Goal: Information Seeking & Learning: Learn about a topic

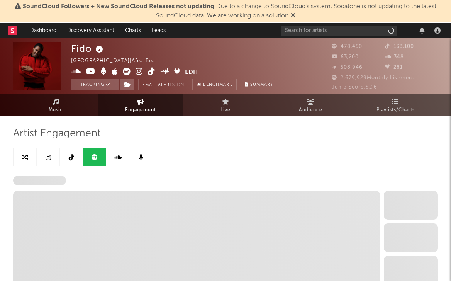
click at [294, 15] on icon at bounding box center [293, 15] width 5 height 6
select select "6m"
select select "1w"
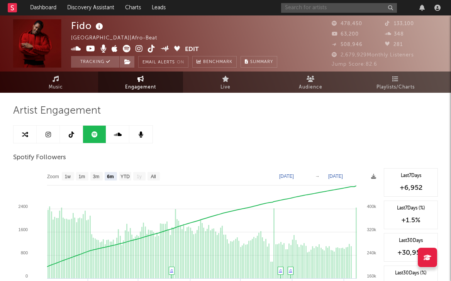
click at [331, 7] on input "text" at bounding box center [339, 8] width 116 height 10
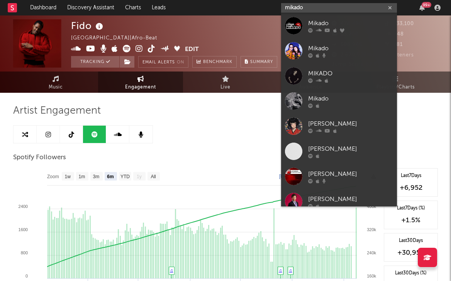
type input "mikado"
click at [293, 24] on div at bounding box center [293, 25] width 17 height 17
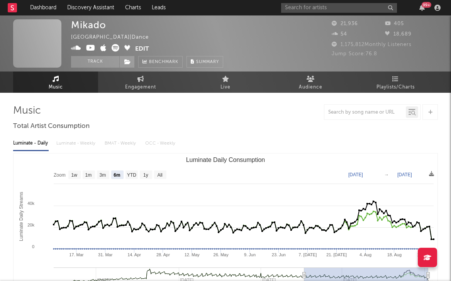
select select "6m"
click at [322, 9] on input "text" at bounding box center [339, 8] width 116 height 10
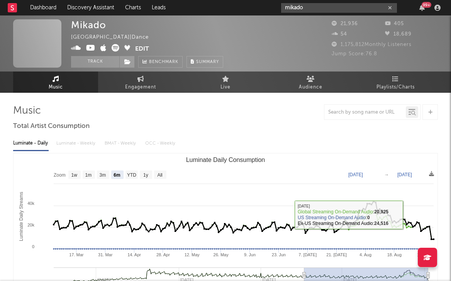
type input "mikado"
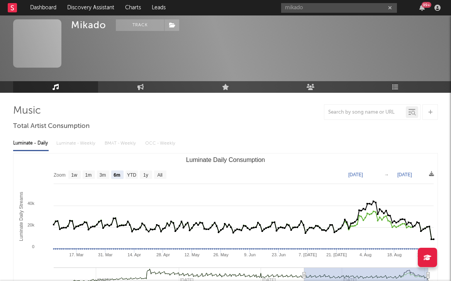
scroll to position [170, 0]
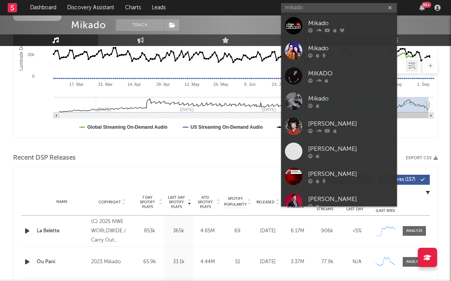
click at [227, 159] on div "Recent DSP Releases Export CSV" at bounding box center [225, 157] width 425 height 13
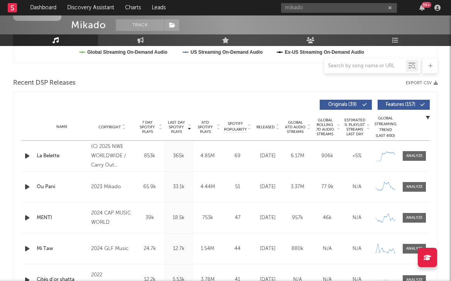
scroll to position [252, 0]
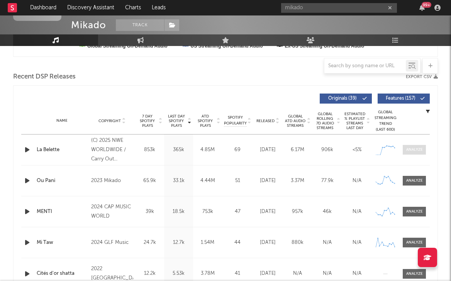
click at [414, 146] on span at bounding box center [414, 150] width 23 height 10
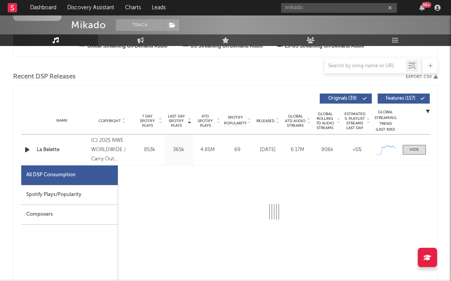
click at [61, 190] on div "Spotify Plays/Popularity" at bounding box center [69, 195] width 97 height 20
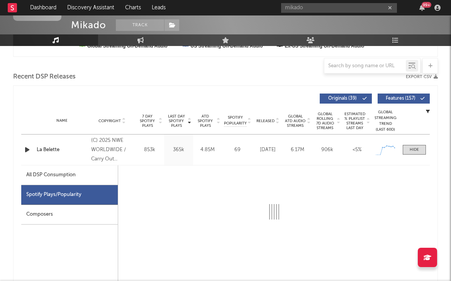
select select "1w"
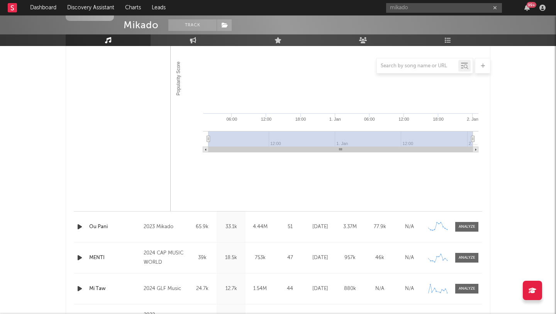
scroll to position [643, 0]
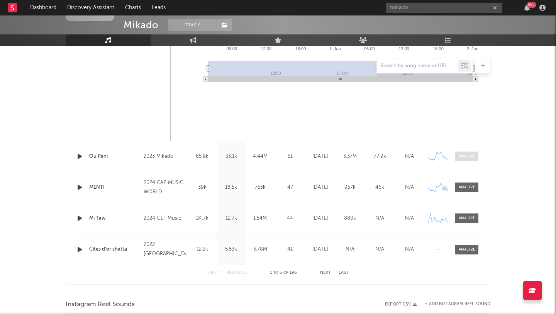
click at [451, 157] on div at bounding box center [467, 156] width 17 height 6
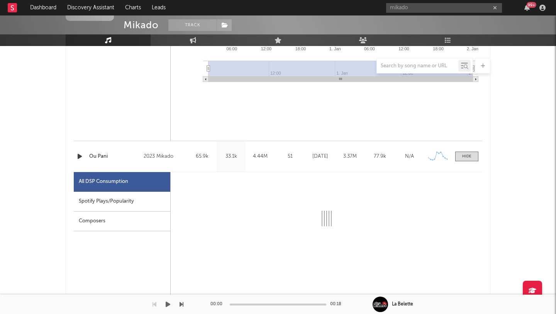
select select "6m"
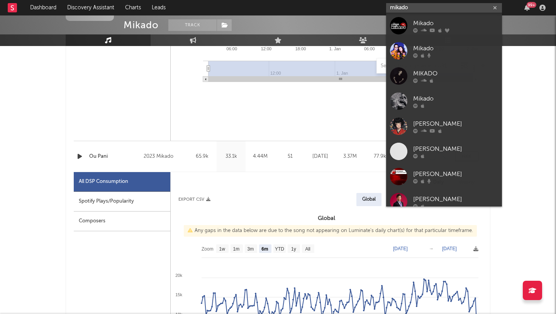
click at [417, 9] on input "mikado" at bounding box center [444, 8] width 116 height 10
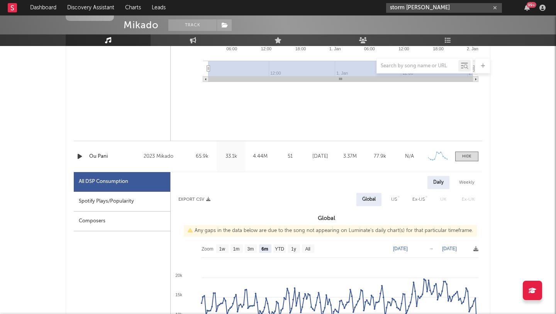
click at [421, 3] on input "storm henshaw" at bounding box center [444, 8] width 116 height 10
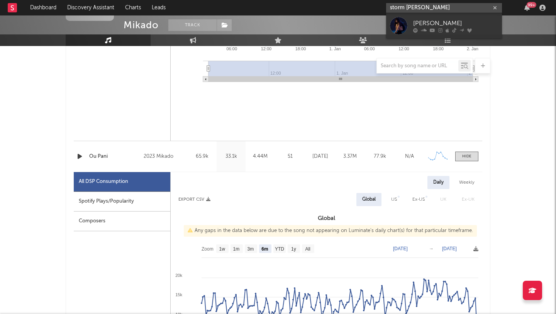
type input "storm henshaw"
click at [392, 31] on div at bounding box center [398, 25] width 17 height 17
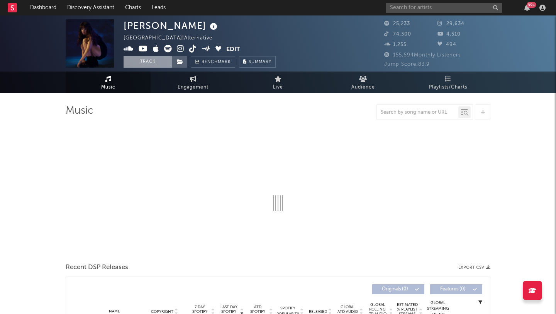
click at [135, 63] on button "Track" at bounding box center [148, 62] width 48 height 12
select select "6m"
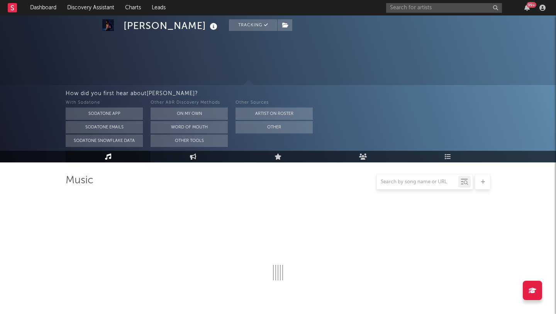
select select "6m"
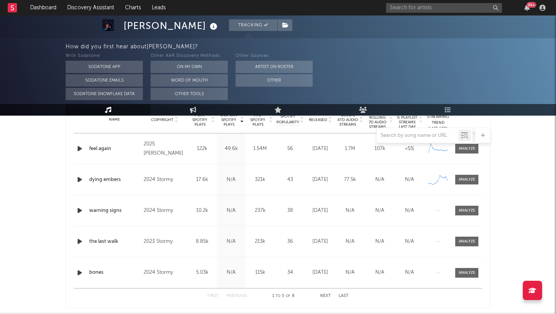
scroll to position [323, 0]
click at [271, 76] on button "Other" at bounding box center [274, 80] width 77 height 12
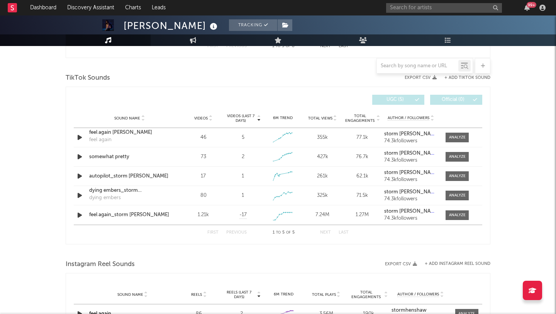
scroll to position [501, 0]
click at [241, 115] on span "Videos (last 7 days)" at bounding box center [240, 118] width 31 height 9
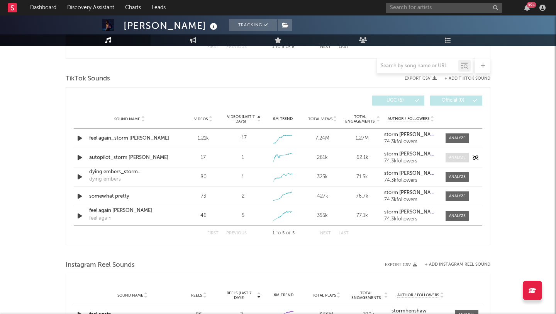
click at [451, 158] on div at bounding box center [457, 158] width 17 height 6
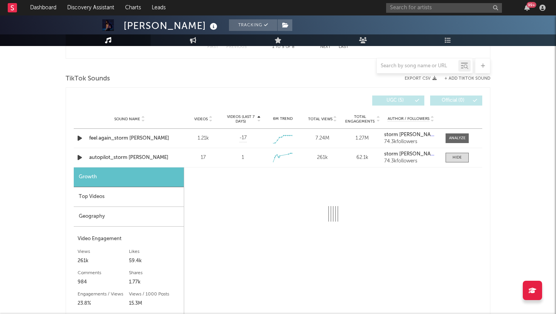
select select "1w"
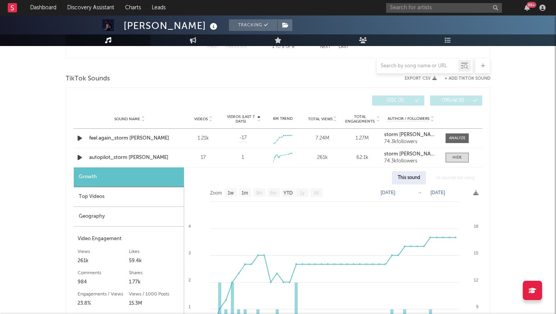
click at [93, 197] on div "Top Videos" at bounding box center [129, 197] width 110 height 20
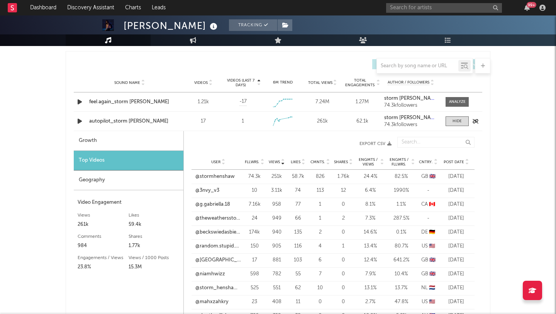
scroll to position [542, 0]
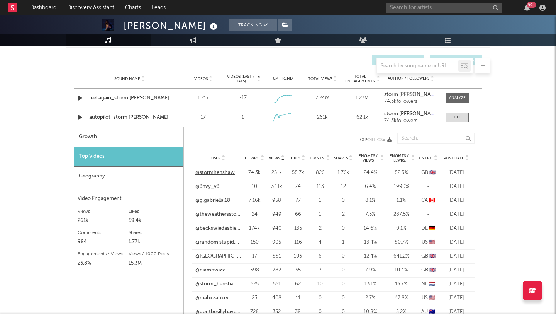
click at [214, 174] on link "@stormhenshaw" at bounding box center [214, 173] width 39 height 8
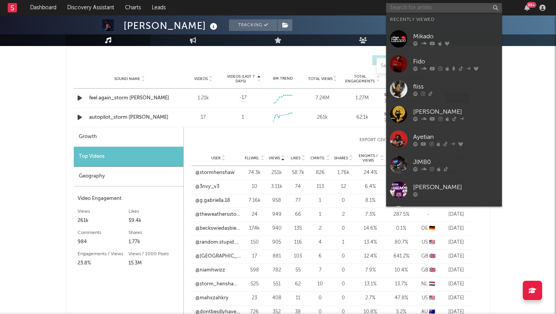
click at [426, 10] on input "text" at bounding box center [444, 8] width 116 height 10
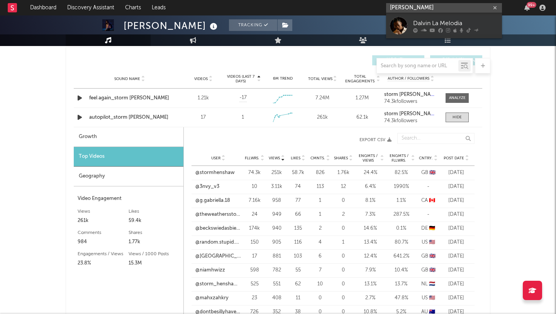
click at [436, 6] on input "dalbin la melodia" at bounding box center [444, 8] width 116 height 10
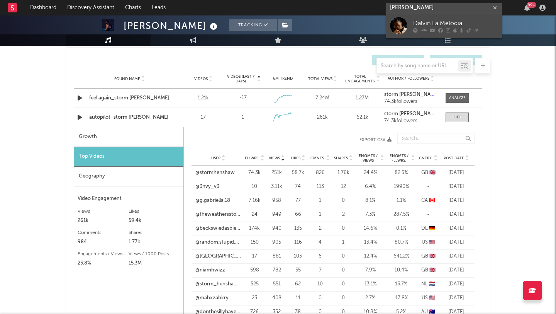
type input "dalbin la melodia"
click at [405, 22] on div at bounding box center [398, 25] width 17 height 17
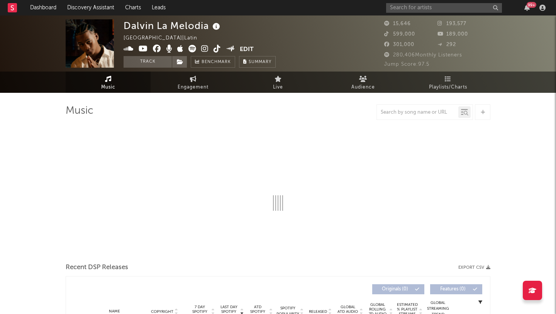
click at [136, 65] on button "Track" at bounding box center [148, 62] width 48 height 12
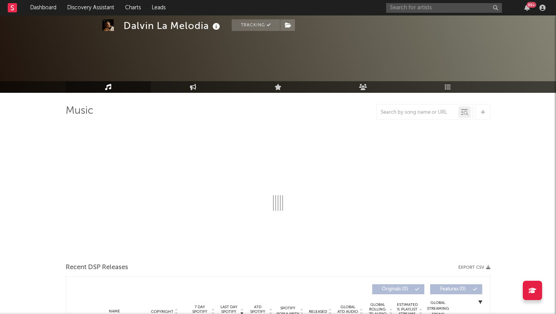
scroll to position [36, 0]
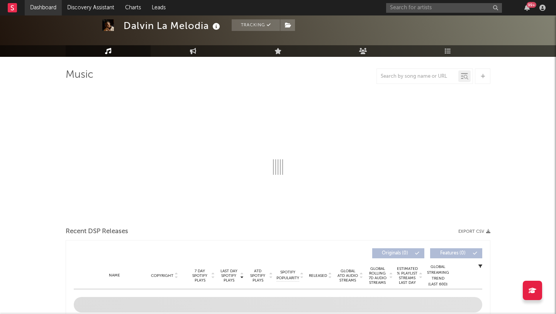
select select "6m"
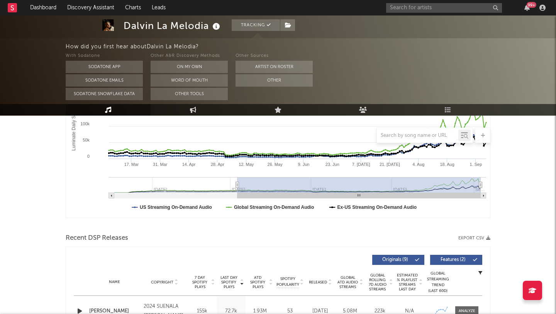
scroll to position [243, 0]
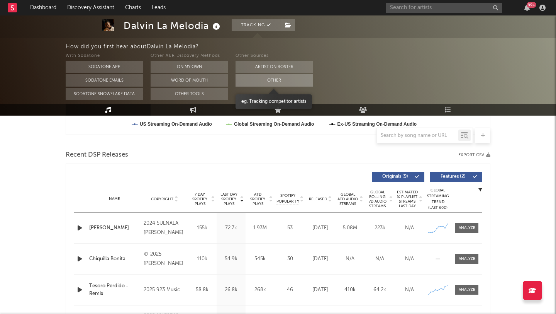
click at [266, 85] on button "Other" at bounding box center [274, 80] width 77 height 12
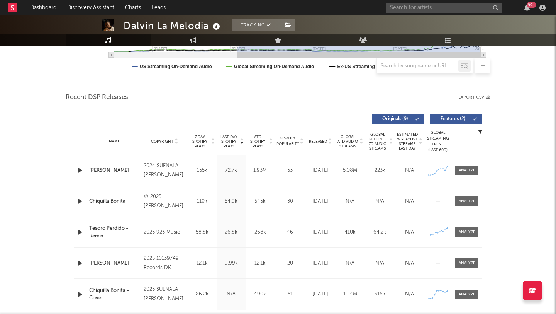
scroll to position [238, 0]
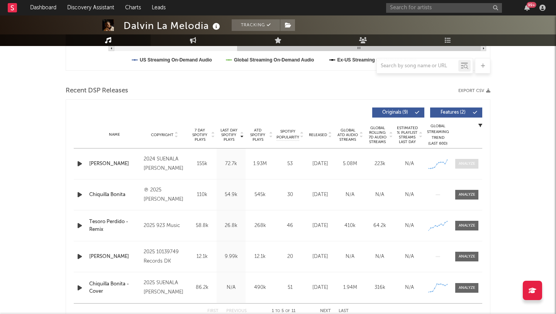
click at [451, 165] on div at bounding box center [467, 164] width 17 height 6
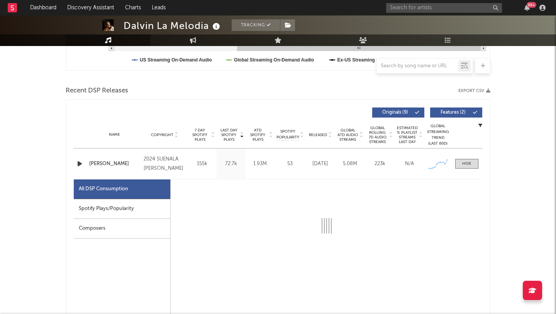
select select "6m"
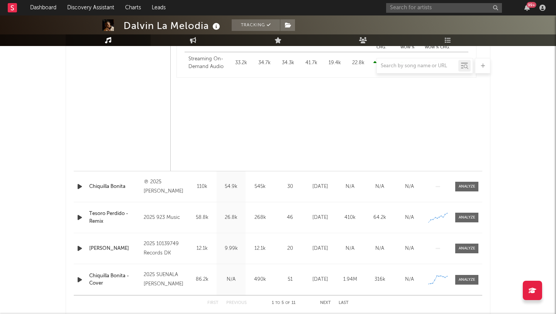
scroll to position [636, 0]
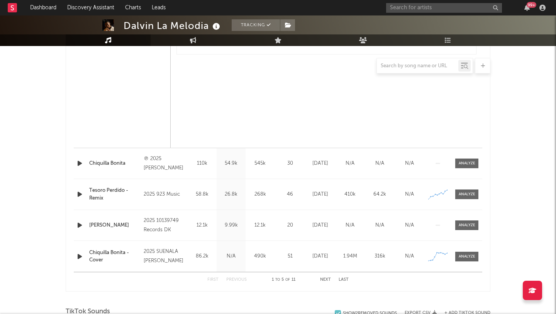
click at [451, 165] on div at bounding box center [467, 163] width 17 height 6
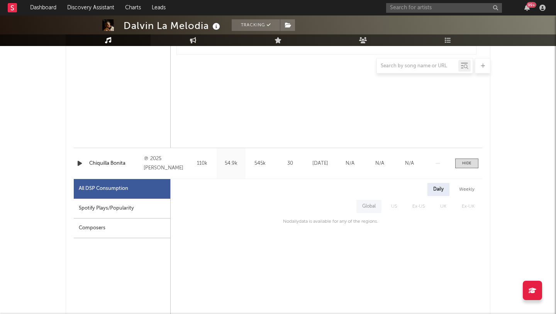
select select "6m"
click at [81, 203] on div "Spotify Plays/Popularity" at bounding box center [122, 209] width 97 height 20
select select "1w"
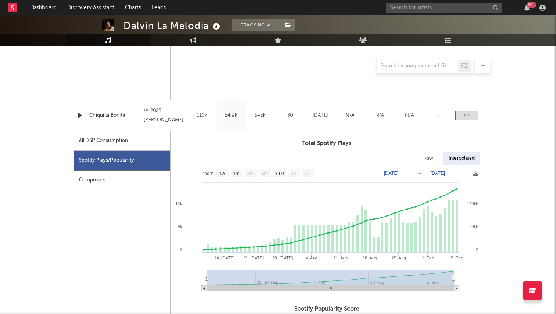
scroll to position [687, 0]
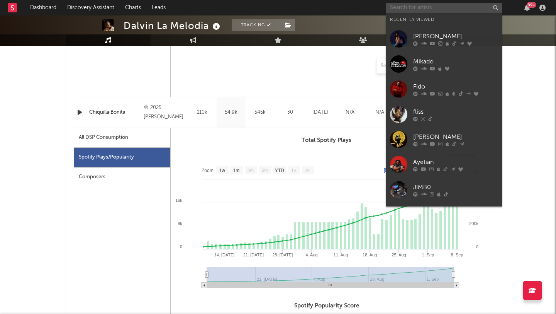
click at [413, 12] on input "text" at bounding box center [444, 8] width 116 height 10
paste input "https://open.spotify.com/track/1I6uyJegEzidWpXI7qxEYk?si=286df3b5a85b48cb"
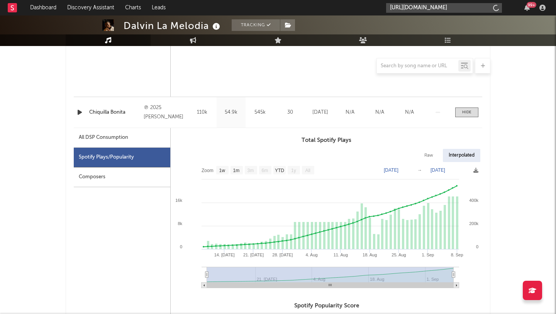
type input "https://open.spotify.com/track/1I6uyJegEzidWpXI7qxEYk?si=286df3b5a85b48cb"
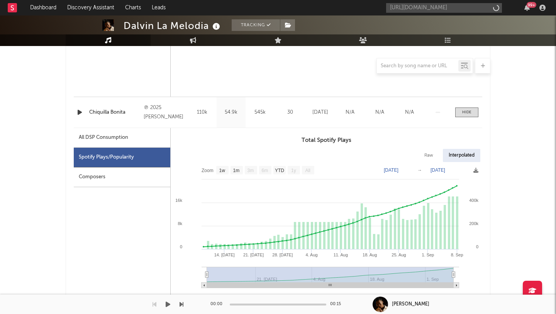
scroll to position [0, 0]
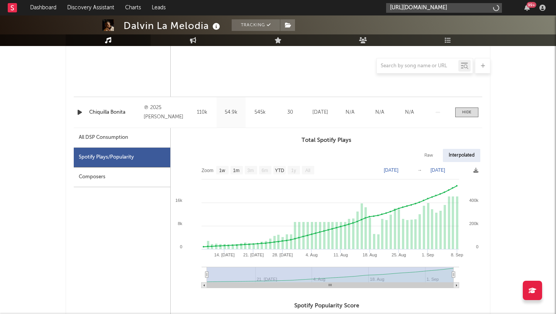
click at [449, 7] on input "https://open.spotify.com/track/1I6uyJegEzidWpXI7qxEYk?si=286df3b5a85b48cb" at bounding box center [444, 8] width 116 height 10
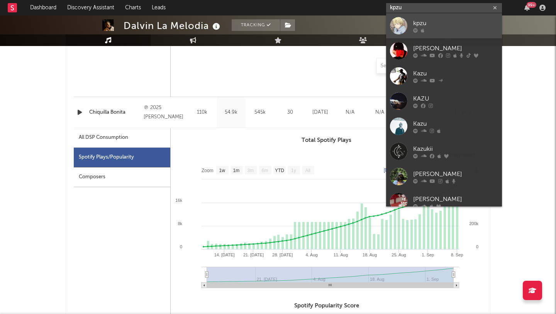
type input "kpzu"
click at [415, 22] on div "kpzu" at bounding box center [455, 23] width 85 height 9
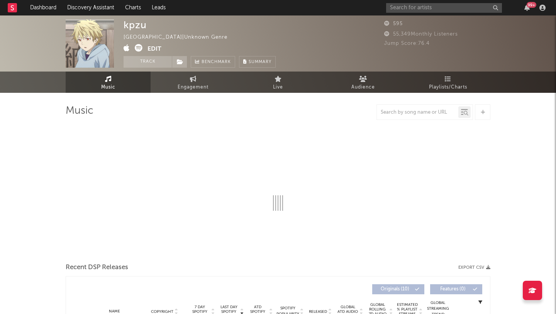
select select "1w"
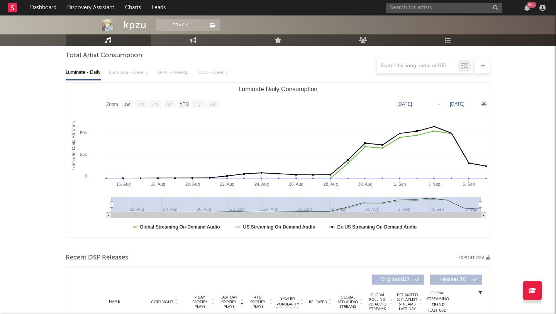
scroll to position [212, 0]
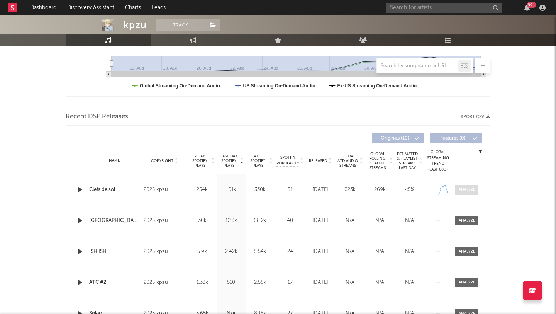
click at [451, 185] on span at bounding box center [466, 190] width 23 height 10
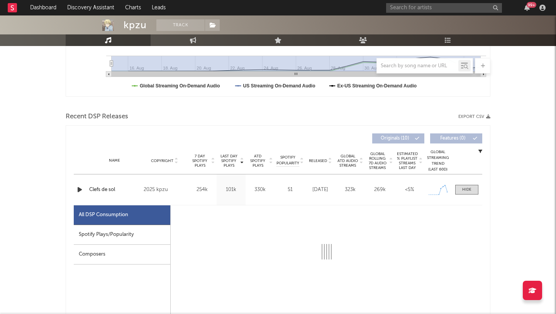
click at [90, 230] on div "Spotify Plays/Popularity" at bounding box center [122, 235] width 97 height 20
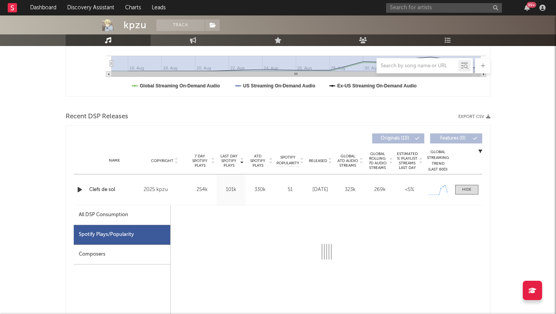
select select "1w"
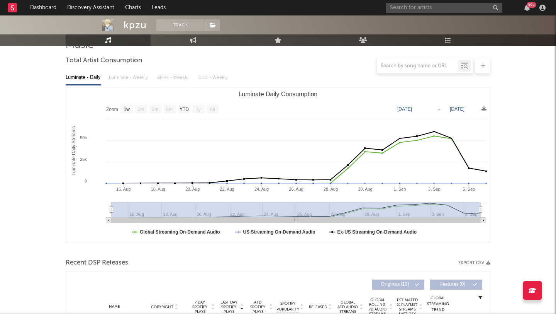
scroll to position [0, 0]
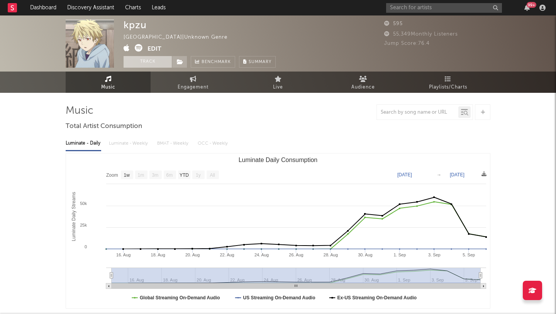
click at [141, 60] on button "Track" at bounding box center [148, 62] width 48 height 12
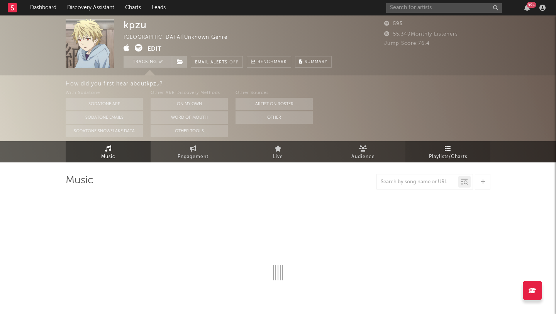
select select "1w"
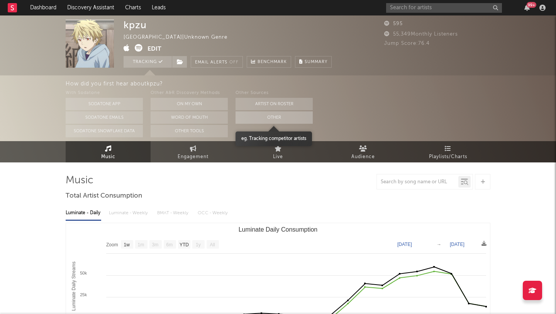
click at [260, 117] on button "Other" at bounding box center [274, 117] width 77 height 12
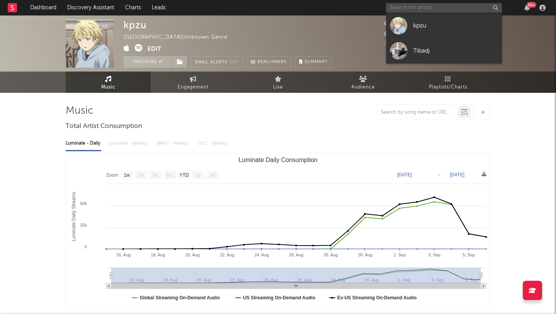
click at [420, 8] on input "text" at bounding box center [444, 8] width 116 height 10
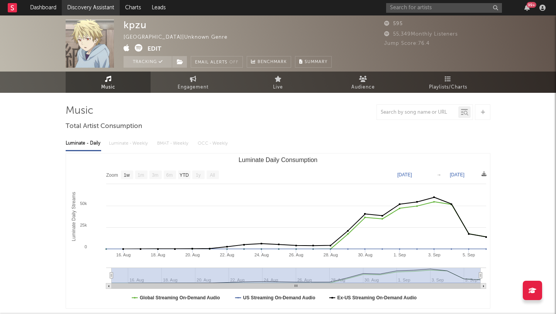
click at [68, 6] on link "Discovery Assistant" at bounding box center [91, 7] width 58 height 15
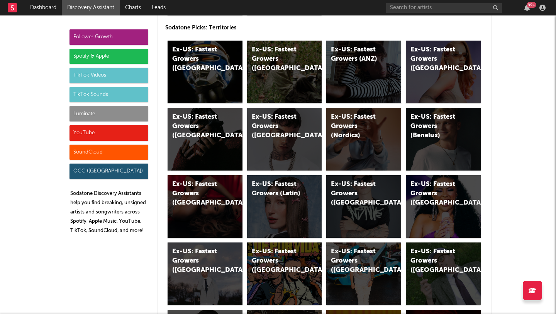
scroll to position [3934, 0]
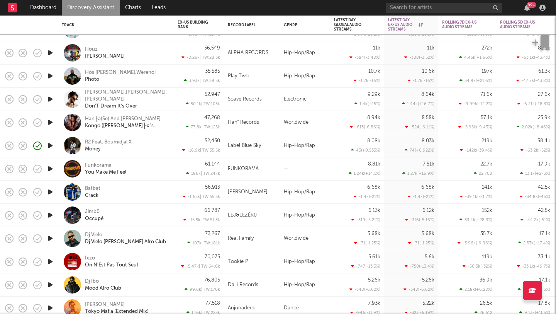
click at [123, 188] on div "Batbat Crack" at bounding box center [126, 192] width 83 height 14
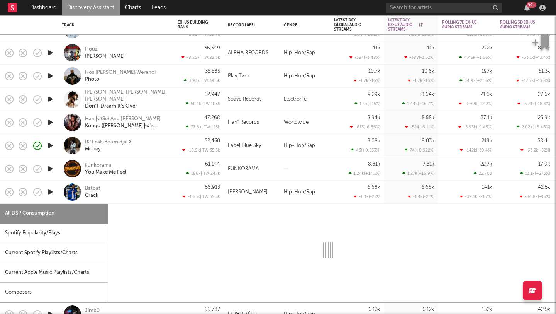
select select "1w"
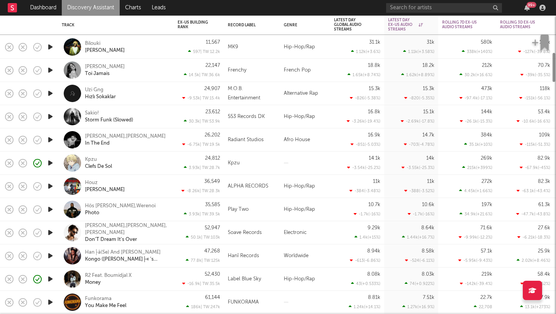
select select "1w"
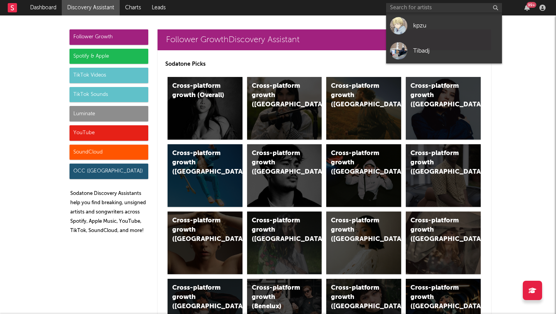
scroll to position [3934, 0]
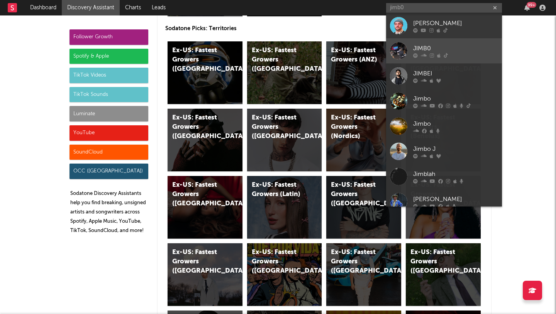
type input "jimb0"
click at [396, 56] on div at bounding box center [398, 50] width 17 height 17
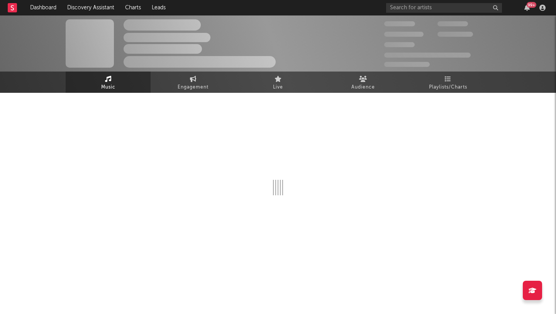
select select "1w"
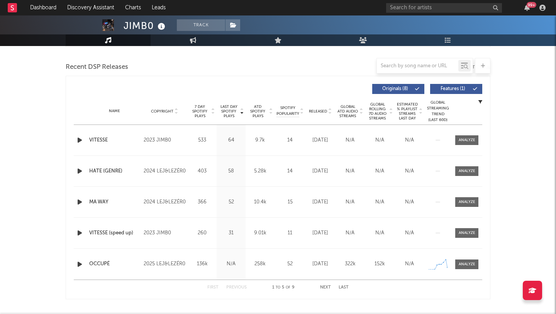
scroll to position [260, 0]
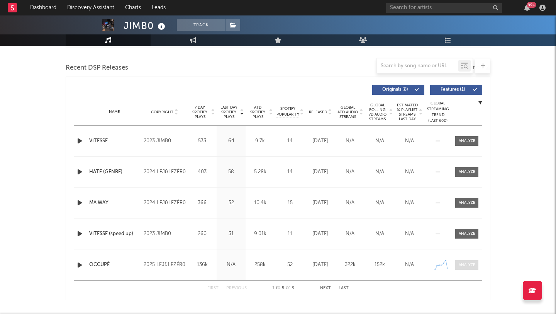
click at [474, 263] on div at bounding box center [467, 265] width 17 height 6
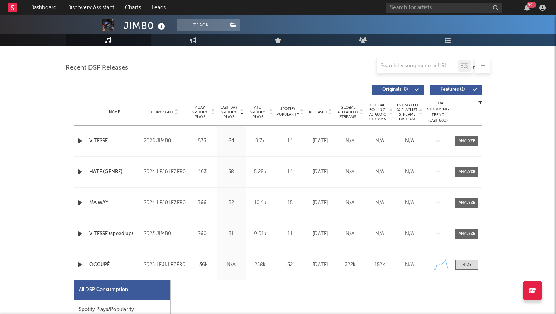
select select "1w"
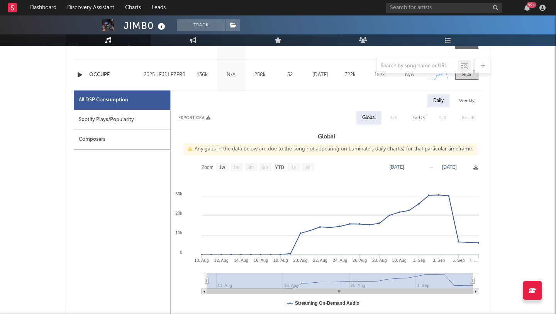
scroll to position [461, 0]
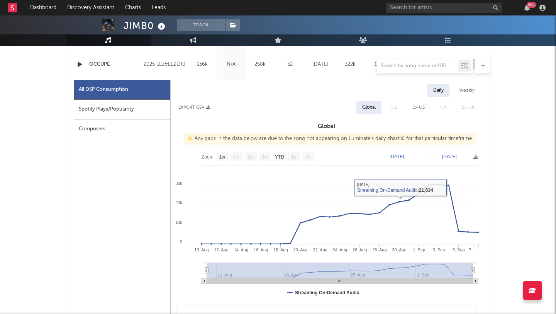
click at [123, 111] on div "Spotify Plays/Popularity" at bounding box center [122, 110] width 97 height 20
select select "1w"
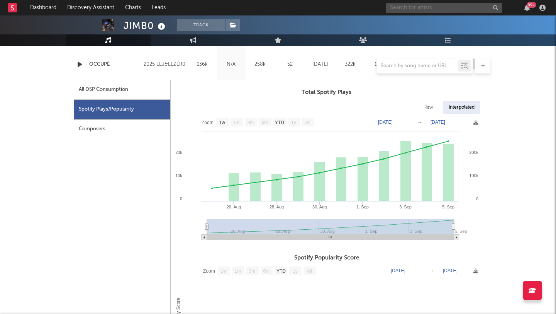
click at [418, 10] on input "text" at bounding box center [444, 8] width 116 height 10
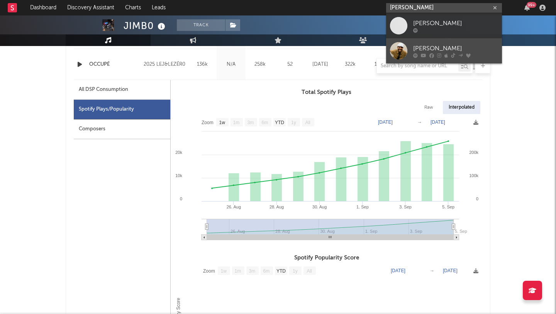
type input "[PERSON_NAME]"
click at [400, 42] on div at bounding box center [398, 50] width 17 height 17
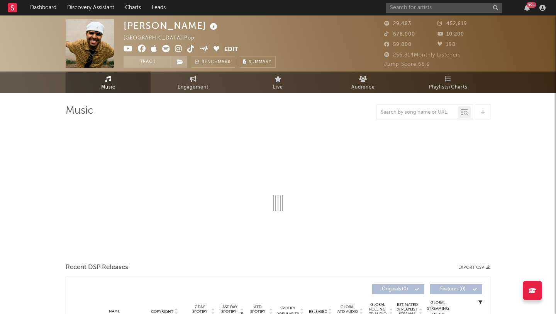
select select "1w"
